Goal: Task Accomplishment & Management: Complete application form

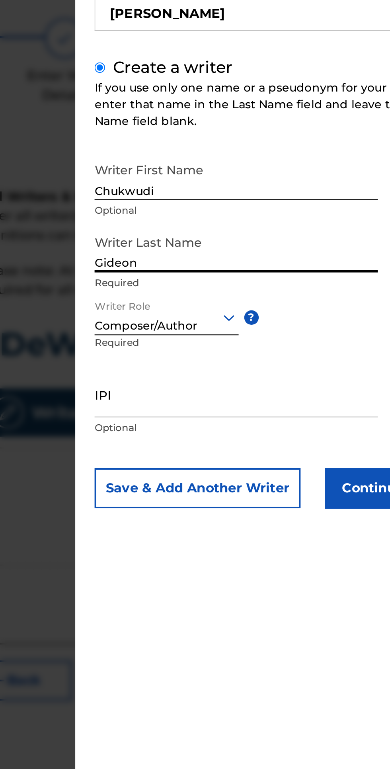
click at [333, 322] on button "Continue" at bounding box center [338, 312] width 48 height 20
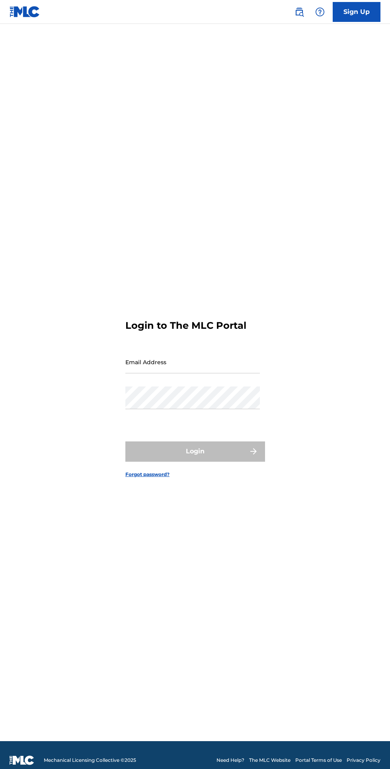
click at [235, 373] on input "Email Address" at bounding box center [192, 362] width 135 height 23
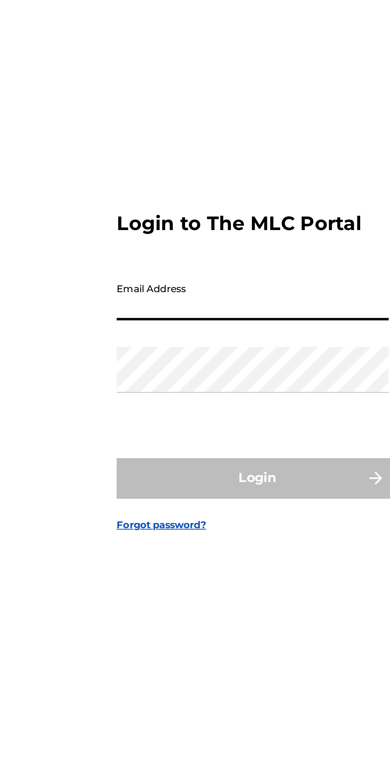
type input "[EMAIL_ADDRESS][DOMAIN_NAME]"
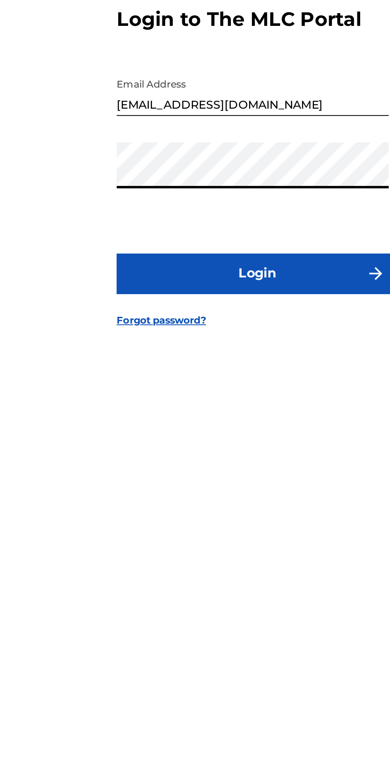
click at [219, 461] on button "Login" at bounding box center [194, 451] width 139 height 20
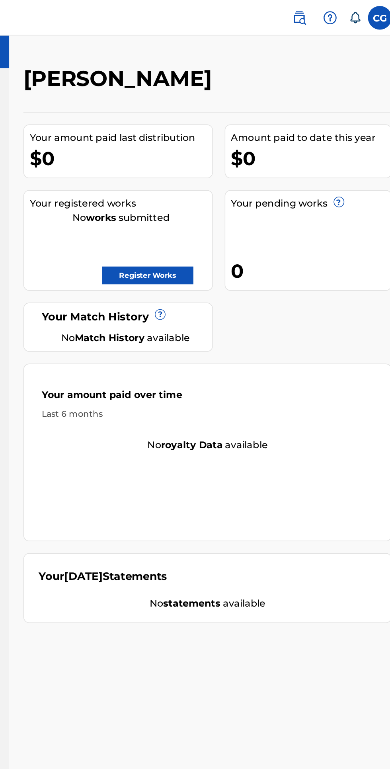
click at [227, 185] on link "Register Works" at bounding box center [216, 185] width 61 height 12
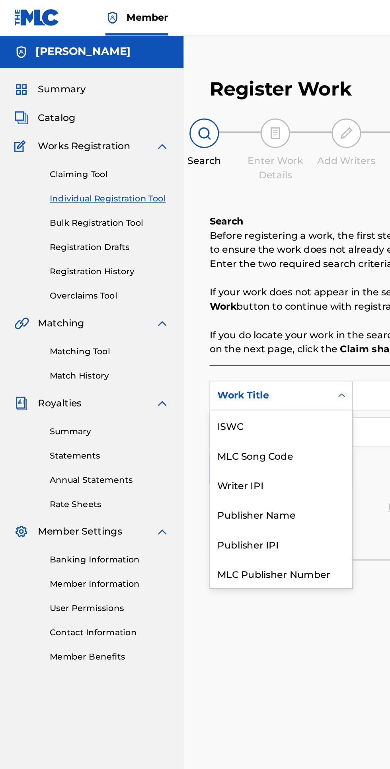
scroll to position [20, 0]
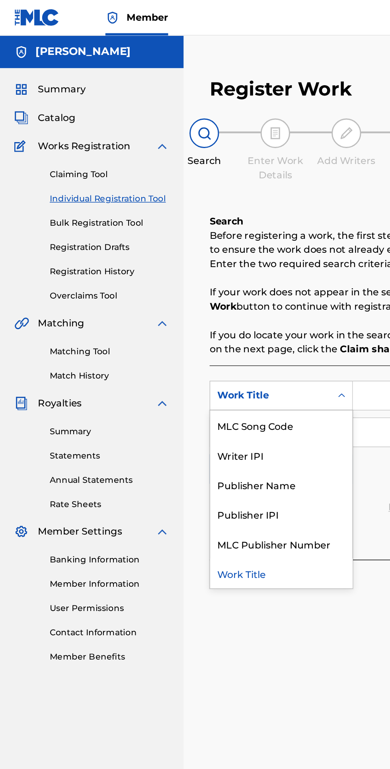
click at [180, 385] on div "Work Title" at bounding box center [189, 385] width 96 height 20
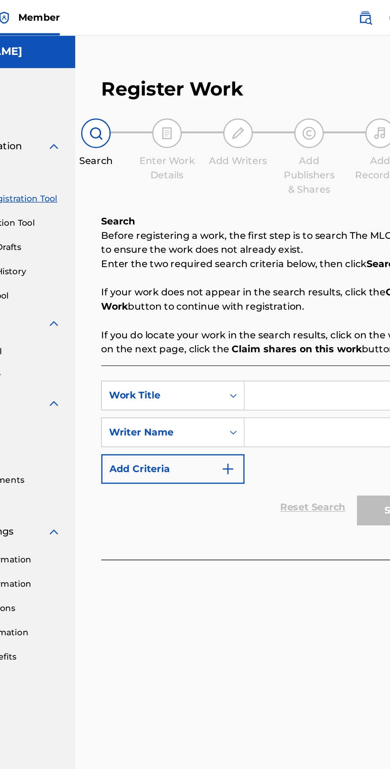
click at [287, 266] on input "Search Form" at bounding box center [304, 265] width 135 height 19
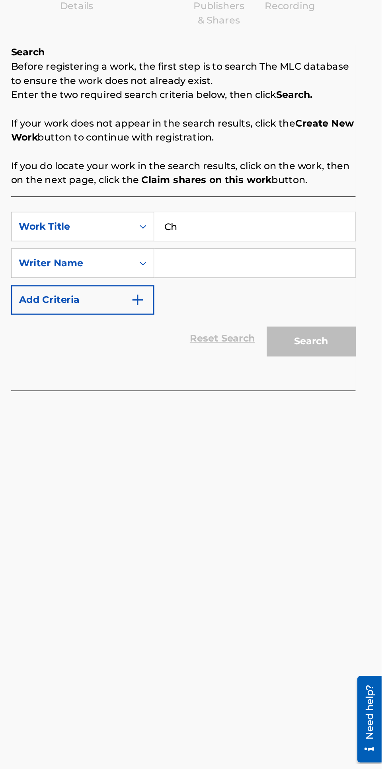
type input "C"
click at [315, 274] on input "KDeWay" at bounding box center [304, 265] width 135 height 19
type input "KDeWay"
click at [329, 291] on input "Search Form" at bounding box center [304, 290] width 135 height 19
type input "[PERSON_NAME]"
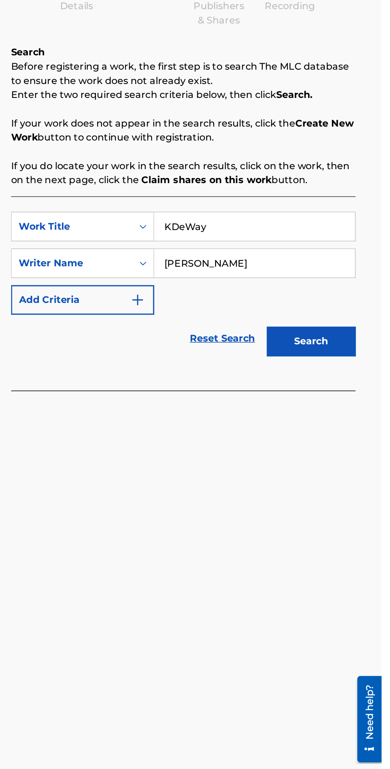
click at [361, 343] on button "Search" at bounding box center [343, 343] width 60 height 20
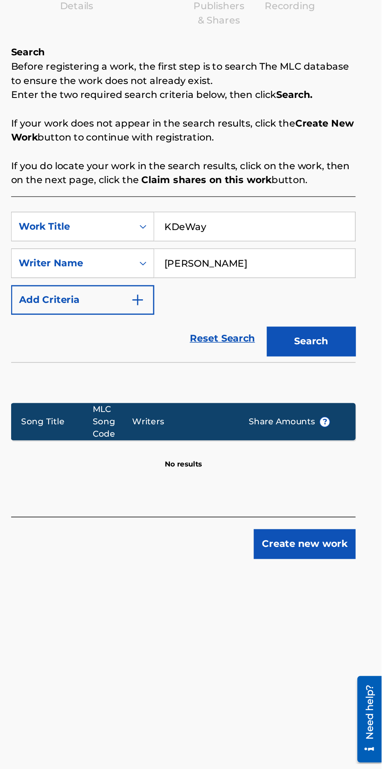
click at [356, 478] on button "Create new work" at bounding box center [338, 479] width 68 height 20
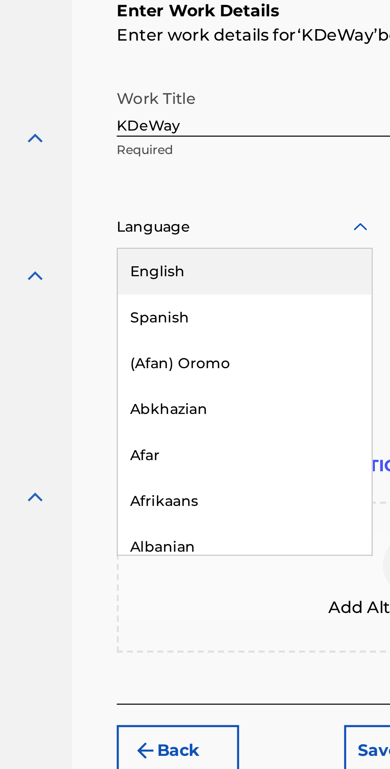
click at [156, 270] on div "English" at bounding box center [190, 270] width 99 height 18
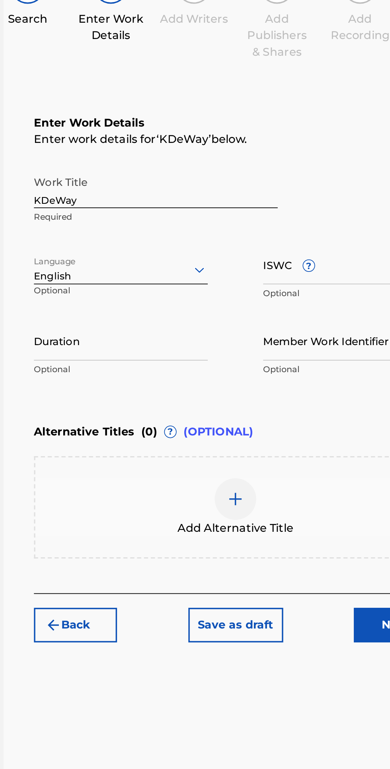
click at [158, 297] on input "Duration" at bounding box center [191, 293] width 100 height 23
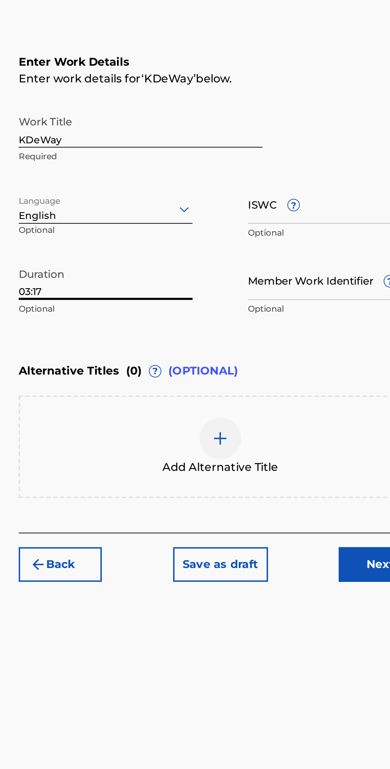
type input "03:17"
click at [257, 387] on img at bounding box center [257, 384] width 10 height 10
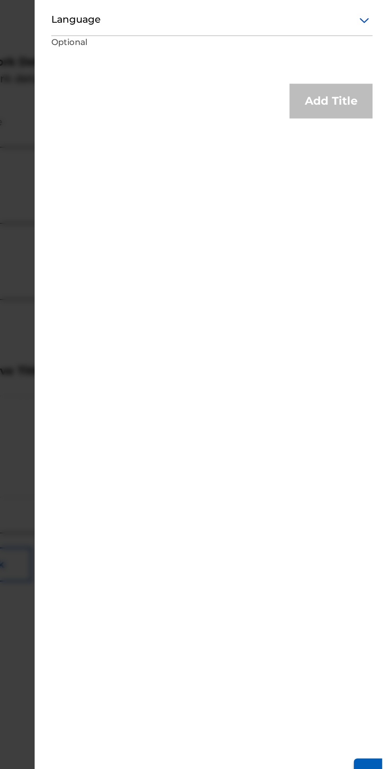
scroll to position [0, 0]
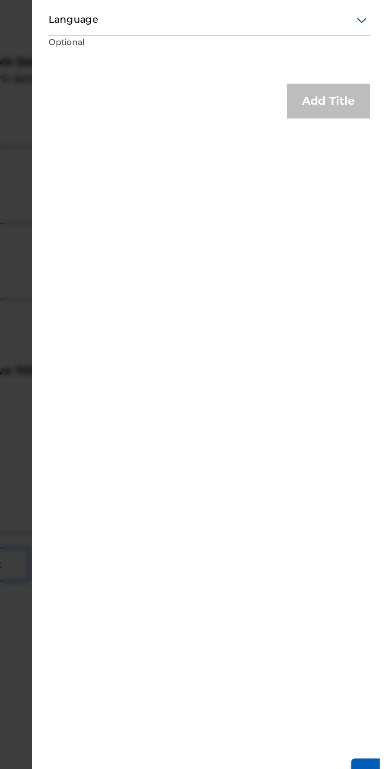
click at [182, 238] on div at bounding box center [195, 408] width 390 height 769
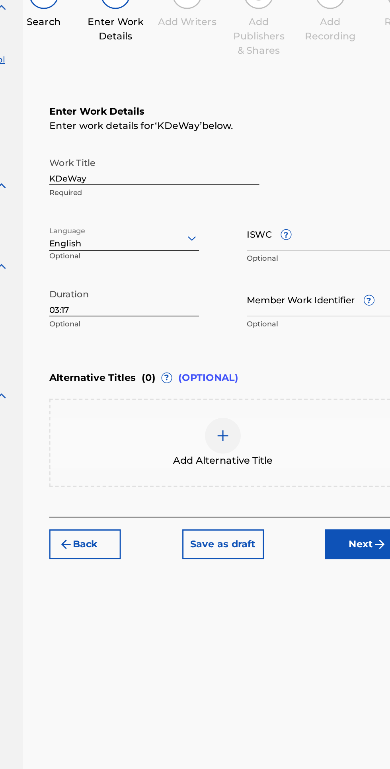
click at [348, 451] on button "Next" at bounding box center [349, 457] width 48 height 20
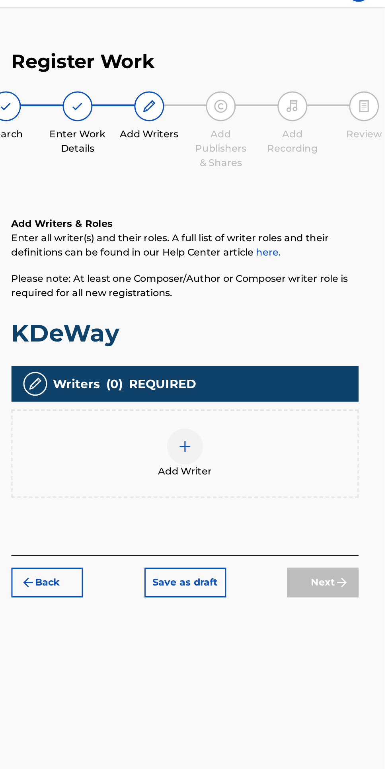
scroll to position [36, 0]
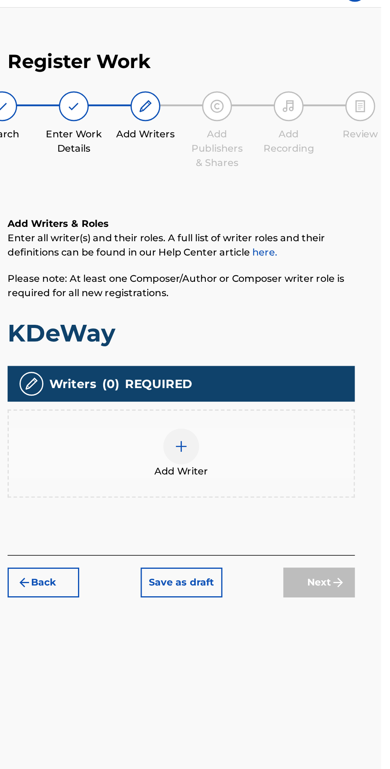
click at [259, 305] on div at bounding box center [257, 317] width 24 height 24
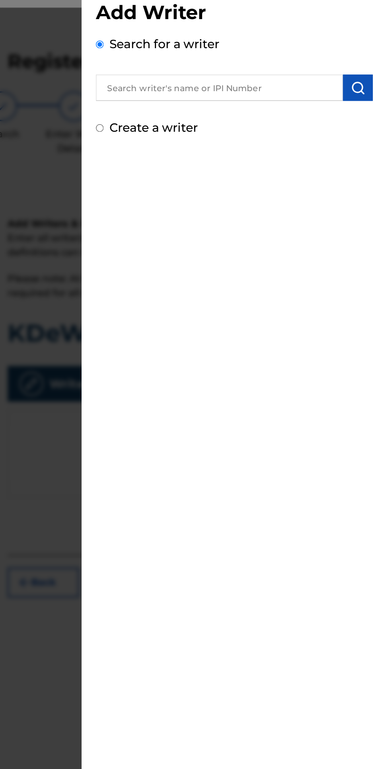
click at [205, 103] on input "Create a writer" at bounding box center [202, 104] width 5 height 5
radio input "false"
radio input "true"
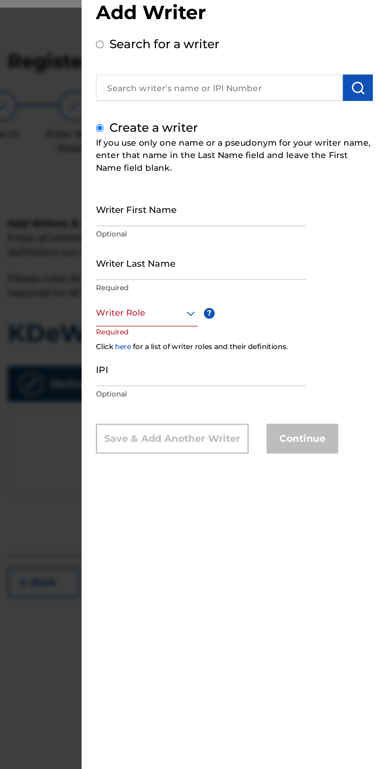
click at [222, 170] on input "Writer First Name" at bounding box center [270, 158] width 140 height 23
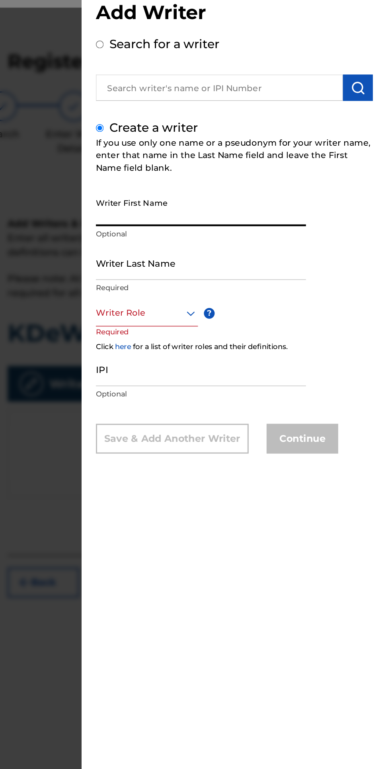
type input "Chukwudi"
type input "Gideon"
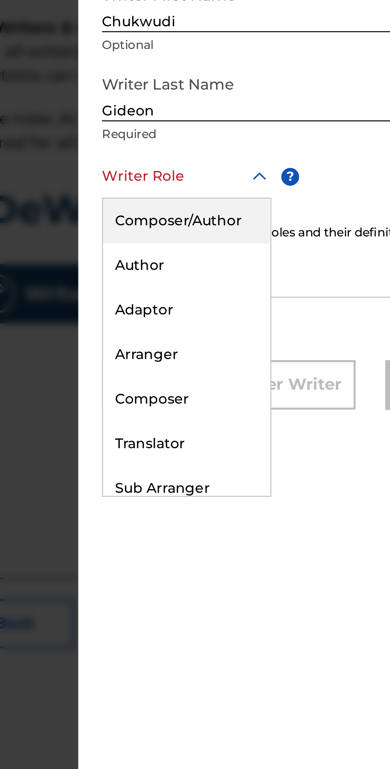
click at [248, 254] on div "Composer/Author" at bounding box center [233, 245] width 67 height 18
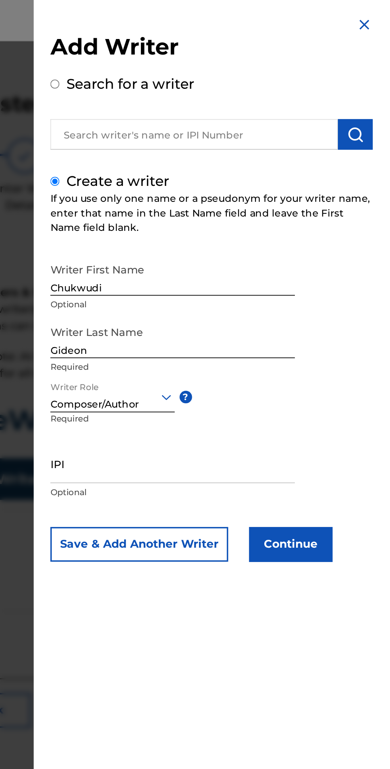
click at [291, 170] on input "Chukwudi" at bounding box center [270, 158] width 140 height 23
type input "C"
click at [240, 205] on input "Gideon" at bounding box center [270, 194] width 140 height 23
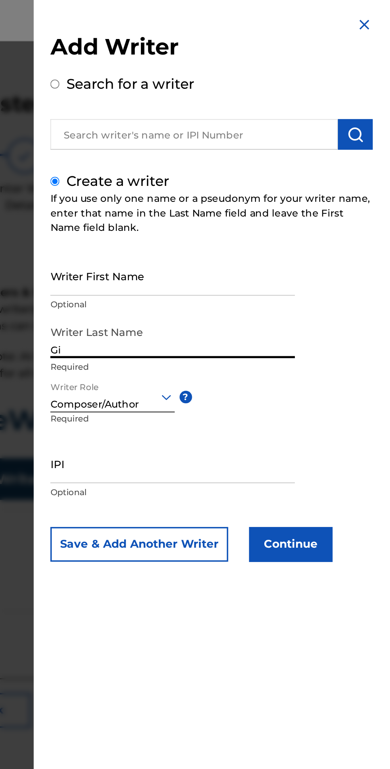
type input "G"
type input "[PERSON_NAME]"
click at [347, 322] on button "Continue" at bounding box center [338, 312] width 48 height 20
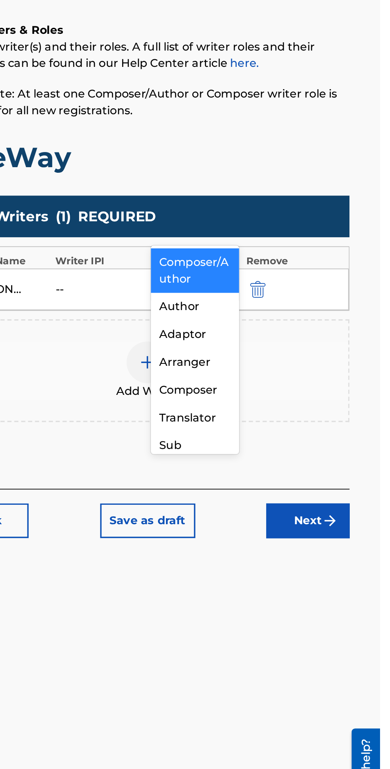
click at [291, 304] on div "Composer/Author" at bounding box center [284, 305] width 51 height 25
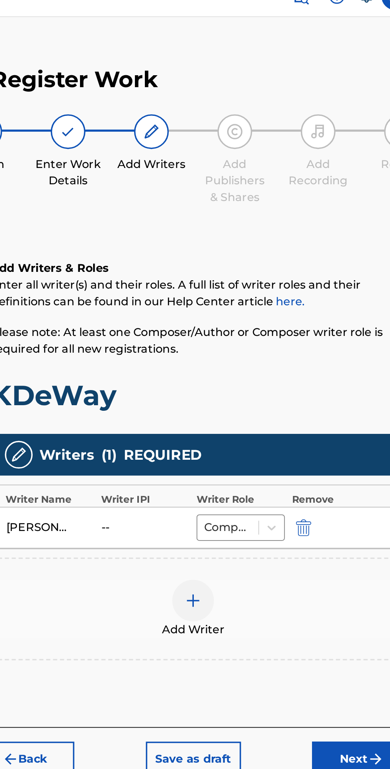
click at [348, 439] on button "Next" at bounding box center [349, 449] width 48 height 20
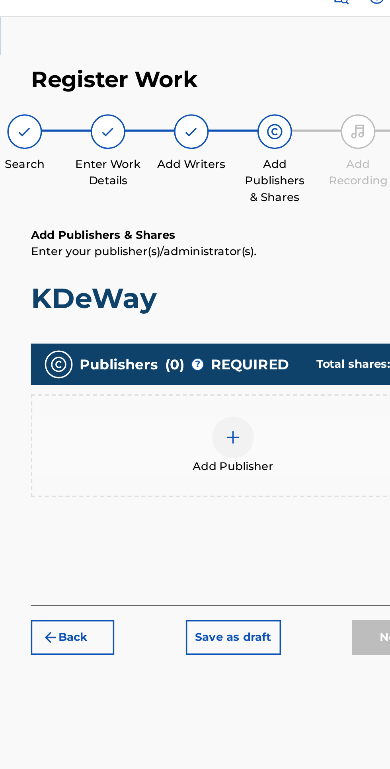
click at [264, 253] on div at bounding box center [257, 265] width 24 height 24
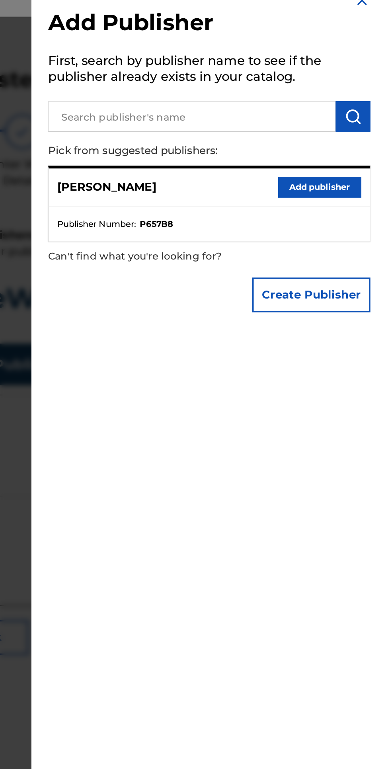
click at [371, 127] on button "Add publisher" at bounding box center [356, 121] width 48 height 12
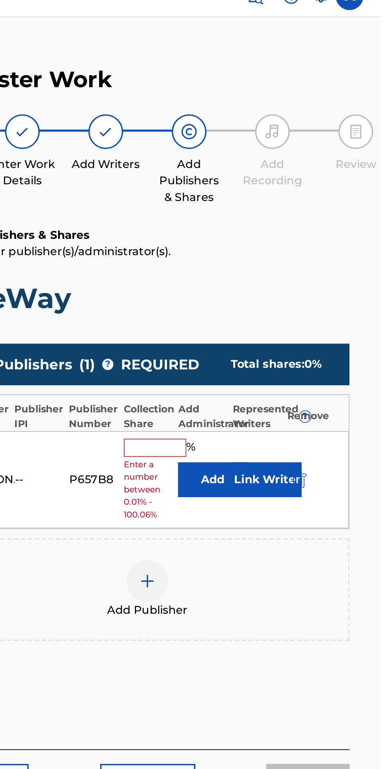
click at [264, 266] on input "text" at bounding box center [261, 271] width 36 height 10
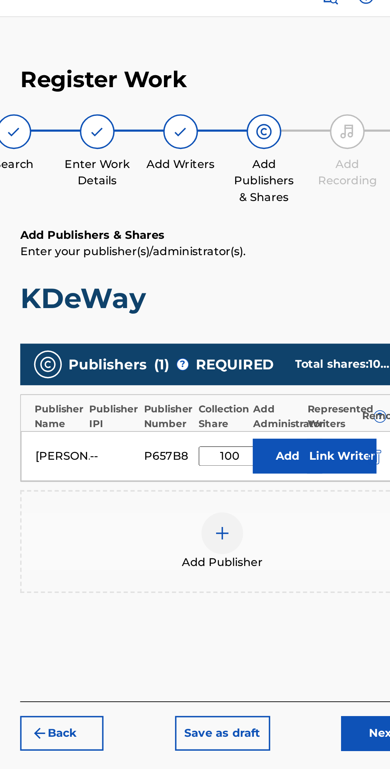
click at [260, 270] on input "100" at bounding box center [261, 275] width 36 height 11
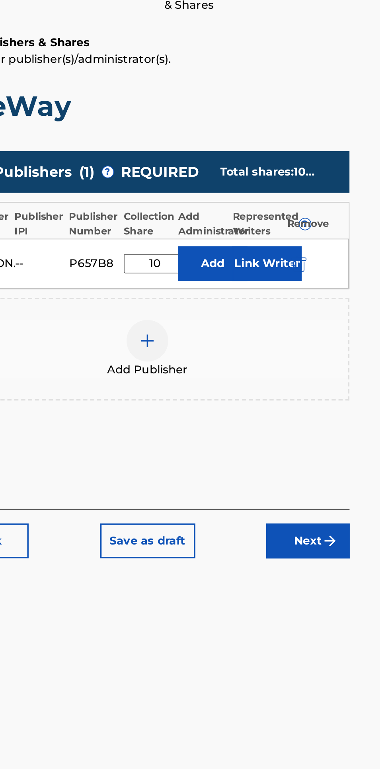
type input "1"
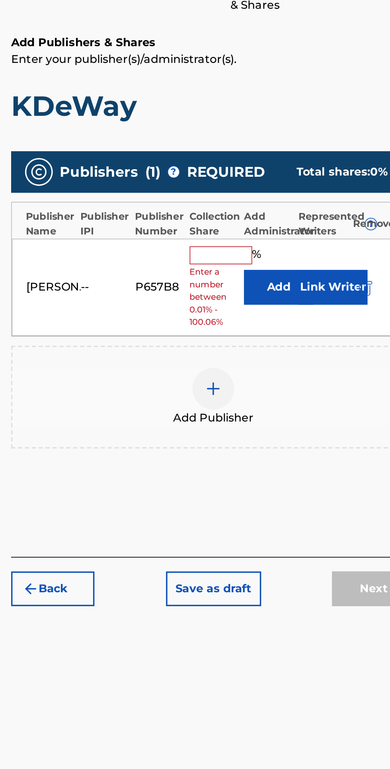
click at [267, 266] on input "text" at bounding box center [261, 271] width 36 height 10
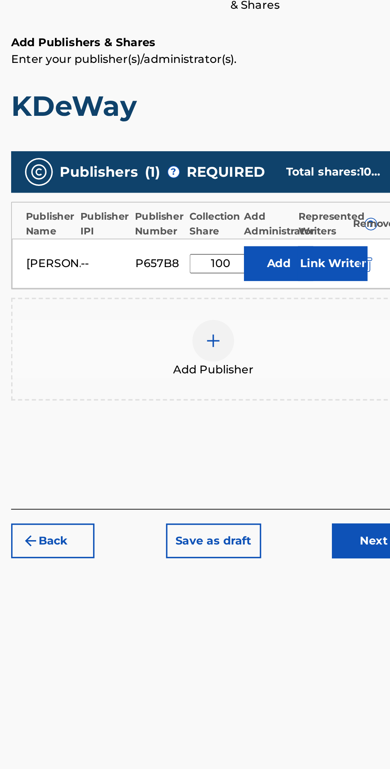
click at [262, 270] on input "100" at bounding box center [261, 275] width 36 height 11
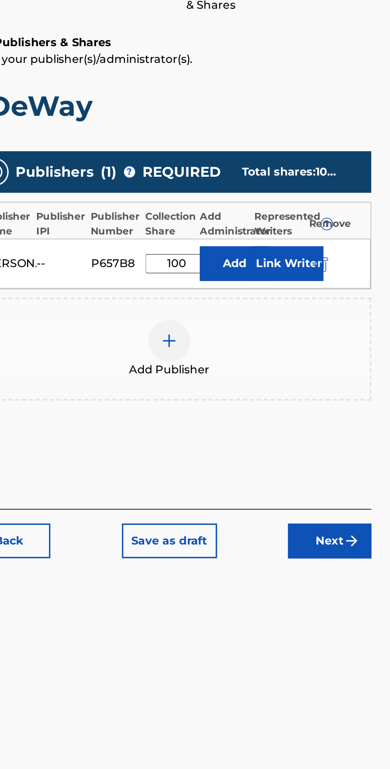
type input "100"
click at [259, 315] on img at bounding box center [257, 320] width 10 height 10
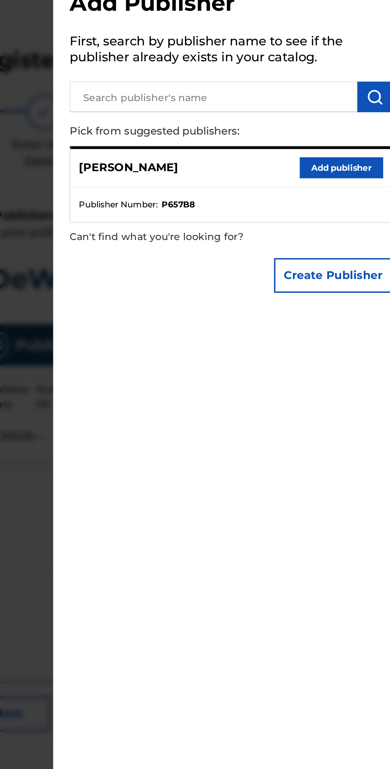
click at [366, 127] on button "Add publisher" at bounding box center [356, 121] width 48 height 12
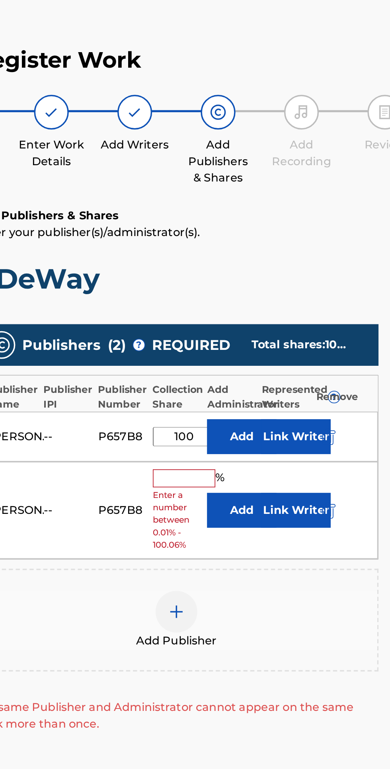
scroll to position [0, 0]
click at [348, 313] on img "submit" at bounding box center [343, 318] width 9 height 10
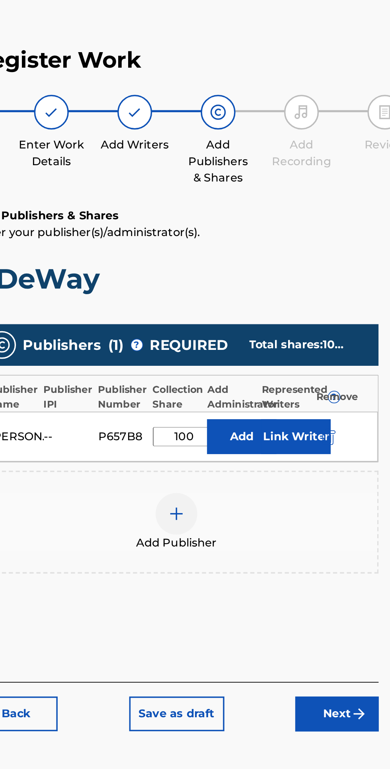
click at [349, 424] on button "Next" at bounding box center [349, 434] width 48 height 20
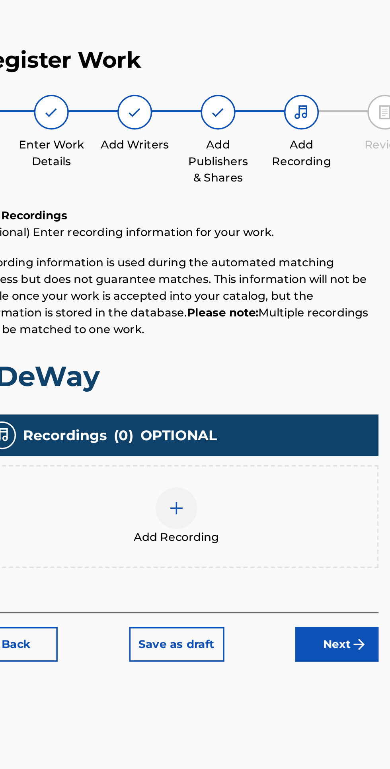
click at [252, 305] on div at bounding box center [257, 317] width 24 height 24
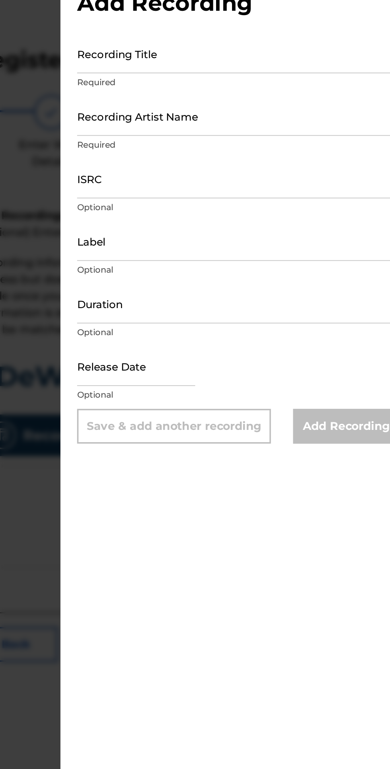
click at [232, 59] on input "Recording Title" at bounding box center [292, 56] width 185 height 23
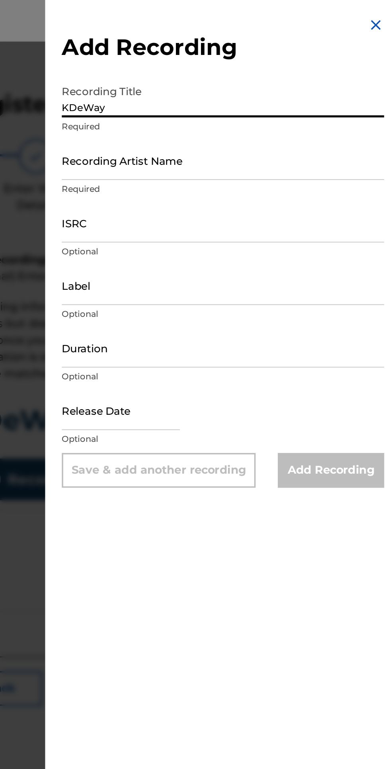
type input "KDeWay"
click at [227, 94] on input "Recording Artist Name" at bounding box center [292, 91] width 185 height 23
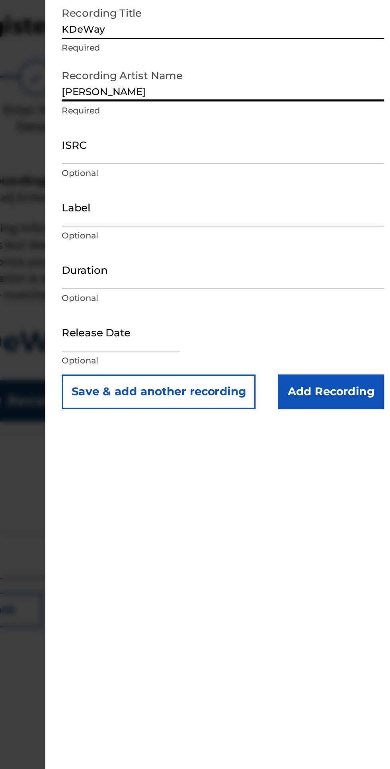
type input "[PERSON_NAME]"
click at [304, 205] on input "Duration" at bounding box center [292, 199] width 185 height 23
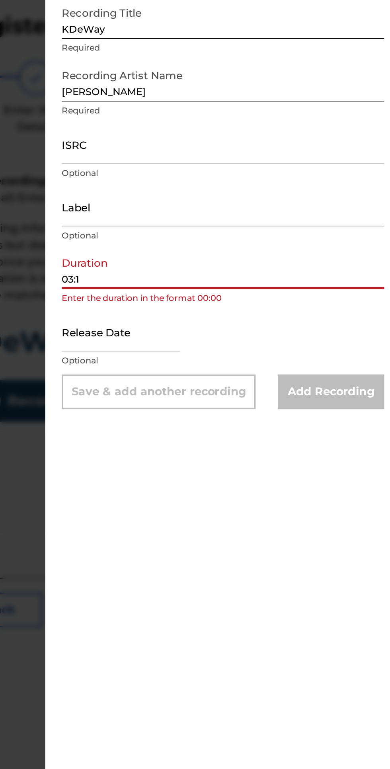
type input "03:17"
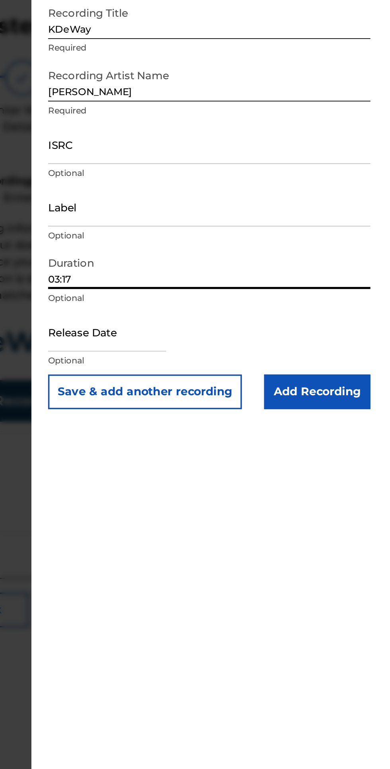
click at [362, 273] on input "Add Recording" at bounding box center [354, 270] width 61 height 20
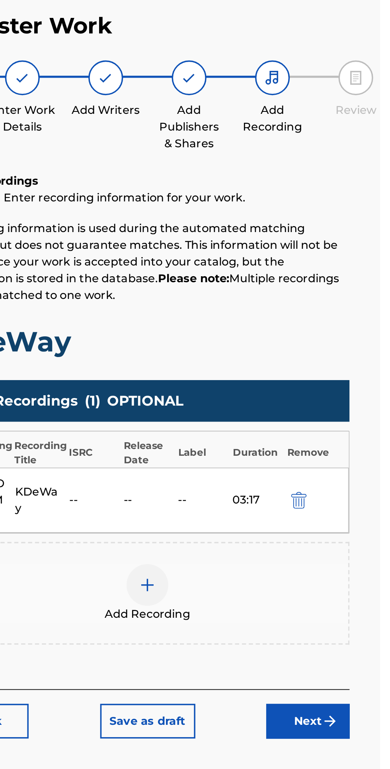
click at [350, 448] on button "Next" at bounding box center [349, 458] width 48 height 20
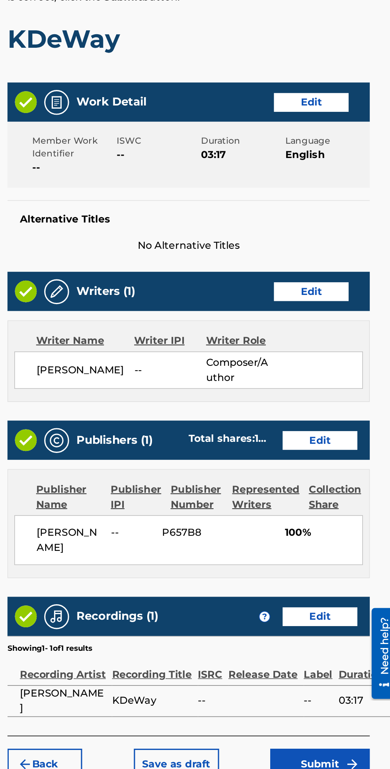
click at [345, 668] on button "Submit" at bounding box center [341, 668] width 64 height 20
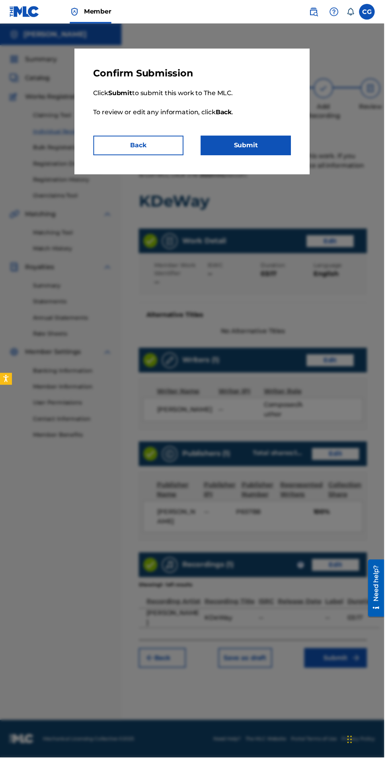
click at [265, 156] on button "Submit" at bounding box center [250, 148] width 92 height 20
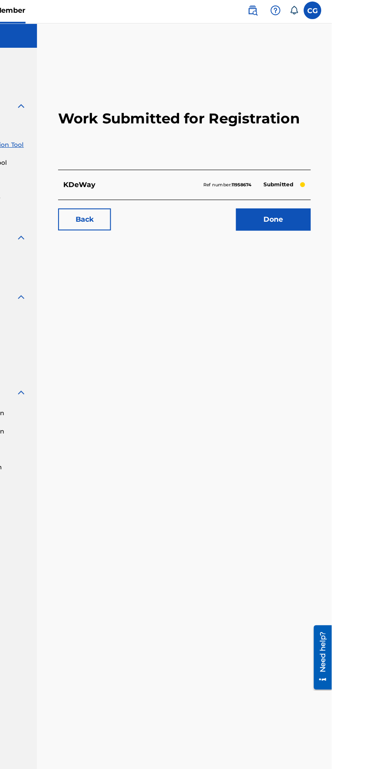
click at [345, 197] on link "Done" at bounding box center [337, 201] width 68 height 20
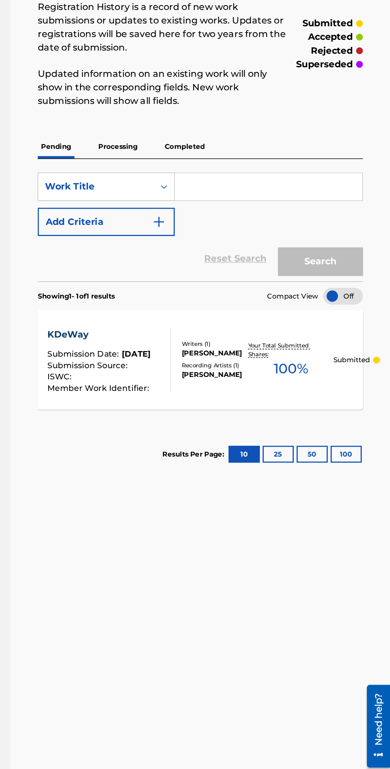
click at [195, 189] on p "Processing" at bounding box center [199, 190] width 32 height 17
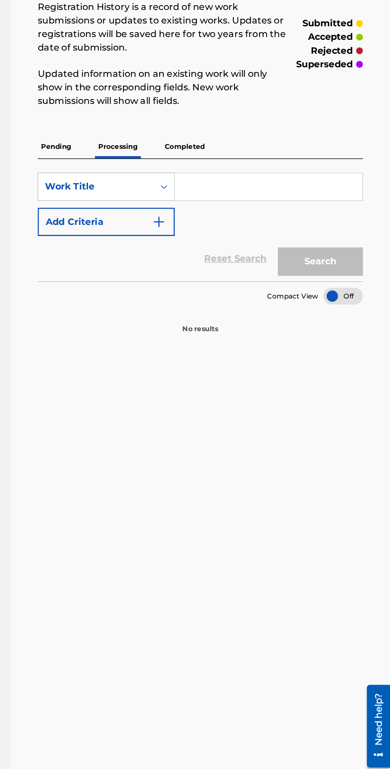
click at [156, 189] on p "Pending" at bounding box center [156, 190] width 26 height 17
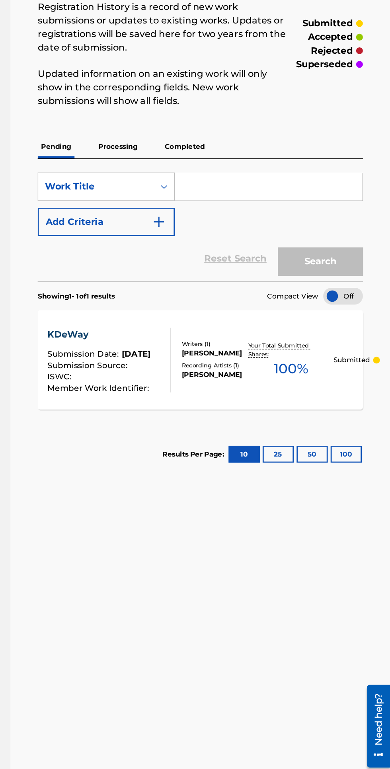
click at [202, 187] on p "Processing" at bounding box center [199, 190] width 32 height 17
